Goal: Information Seeking & Learning: Check status

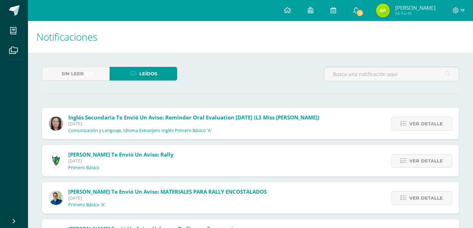
click at [117, 84] on div "Sin leer (4) Leídos" at bounding box center [109, 77] width 141 height 20
click at [93, 79] on link "Sin leer (4)" at bounding box center [76, 74] width 68 height 14
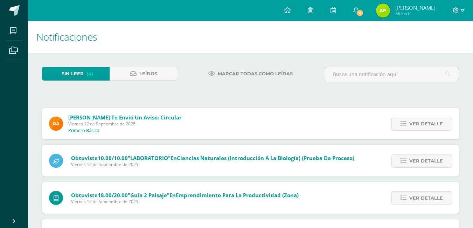
scroll to position [37, 0]
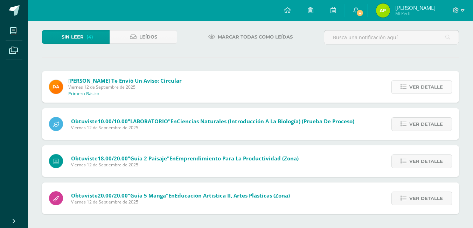
click at [442, 93] on div "Ver detalle" at bounding box center [420, 87] width 78 height 32
click at [441, 93] on link "Ver detalle" at bounding box center [421, 87] width 61 height 14
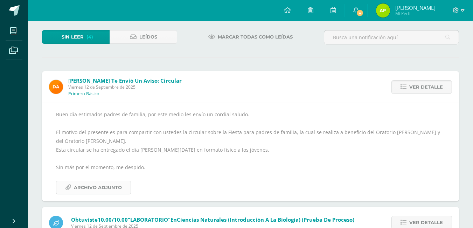
click at [120, 184] on span "Archivo Adjunto" at bounding box center [98, 187] width 48 height 13
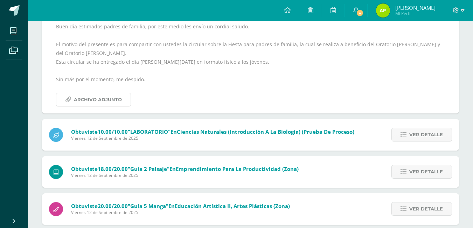
scroll to position [135, 0]
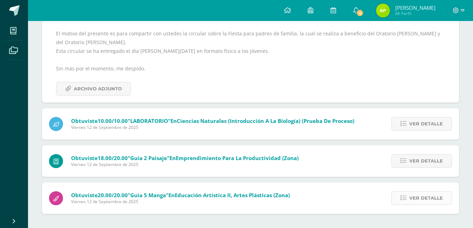
drag, startPoint x: 419, startPoint y: 195, endPoint x: 413, endPoint y: 198, distance: 6.9
click at [415, 196] on span "Ver detalle" at bounding box center [426, 197] width 34 height 13
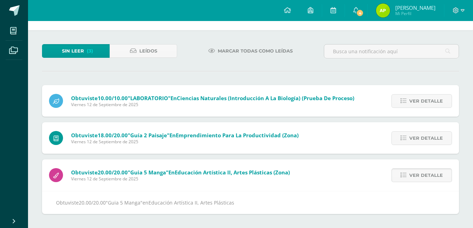
click at [417, 181] on span "Ver detalle" at bounding box center [426, 175] width 34 height 13
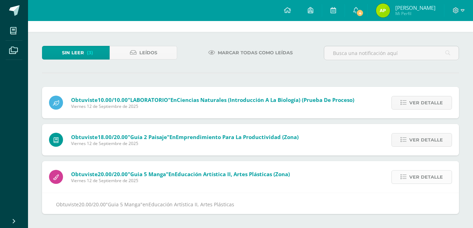
scroll to position [0, 0]
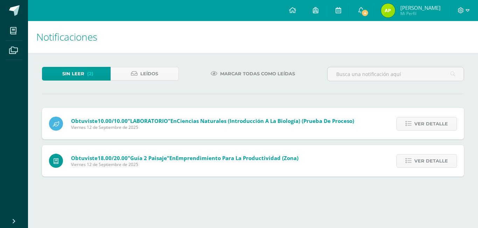
drag, startPoint x: 418, startPoint y: 171, endPoint x: 418, endPoint y: 160, distance: 11.2
click at [418, 169] on div "Ver detalle" at bounding box center [425, 161] width 78 height 32
click at [418, 160] on span "Ver detalle" at bounding box center [431, 160] width 34 height 13
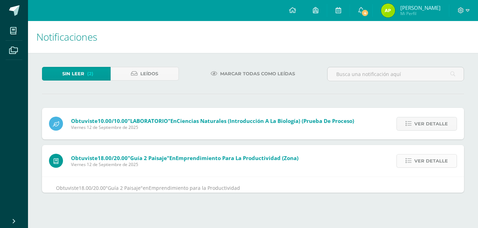
click at [418, 160] on span "Ver detalle" at bounding box center [431, 160] width 34 height 13
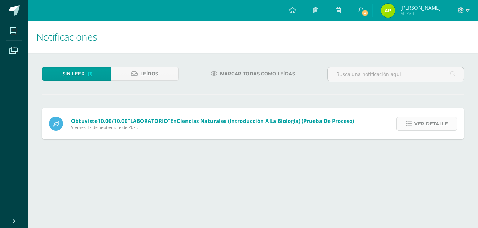
click at [424, 122] on span "Ver detalle" at bounding box center [431, 123] width 34 height 13
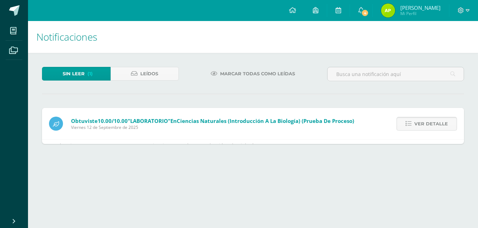
click at [424, 122] on span "Ver detalle" at bounding box center [431, 123] width 34 height 13
